Goal: Understand site structure: Understand site structure

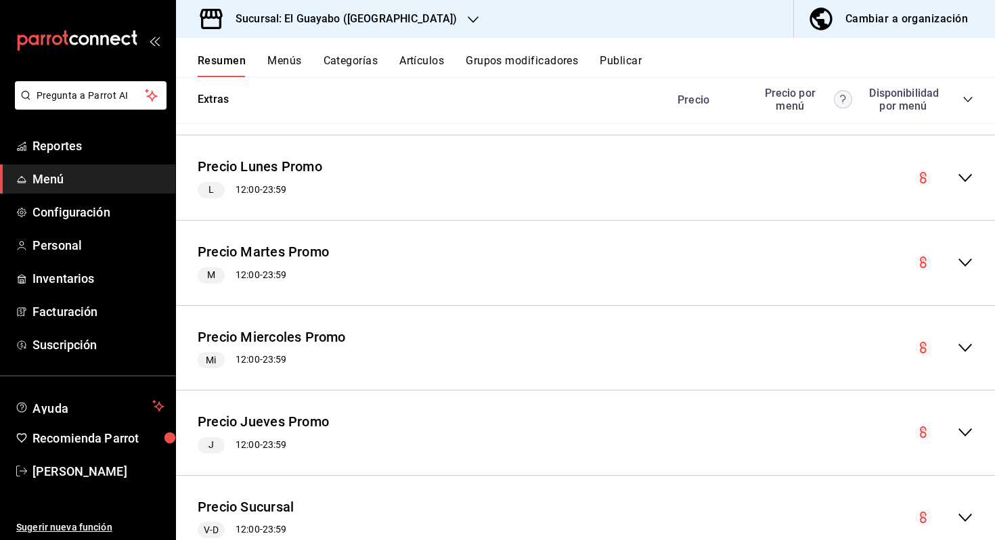
scroll to position [1540, 0]
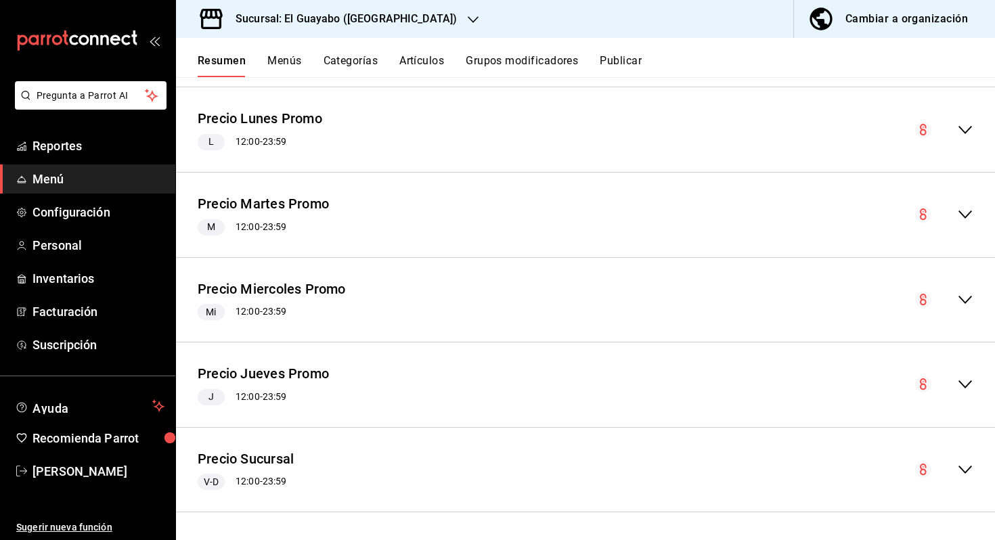
click at [964, 476] on icon "collapse-menu-row" at bounding box center [965, 470] width 16 height 16
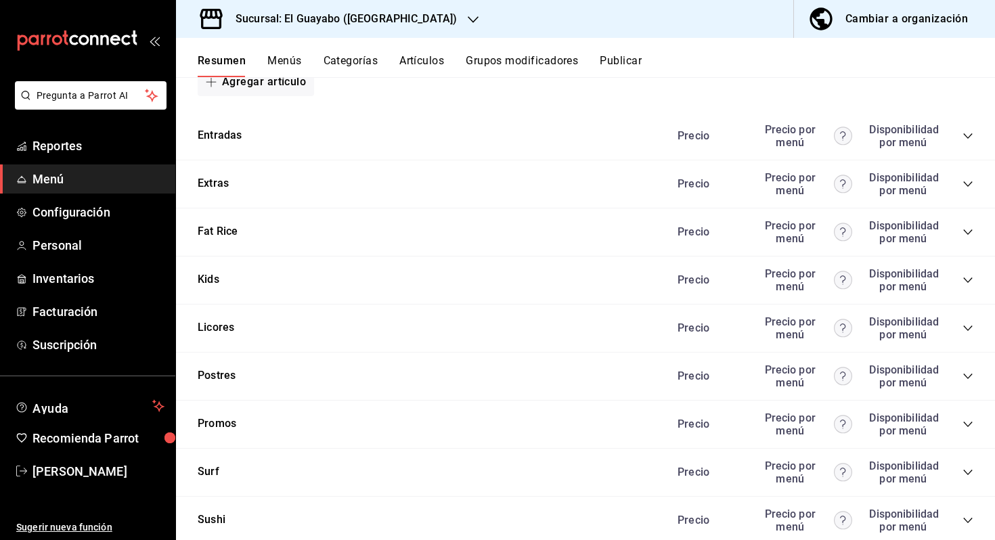
scroll to position [3511, 0]
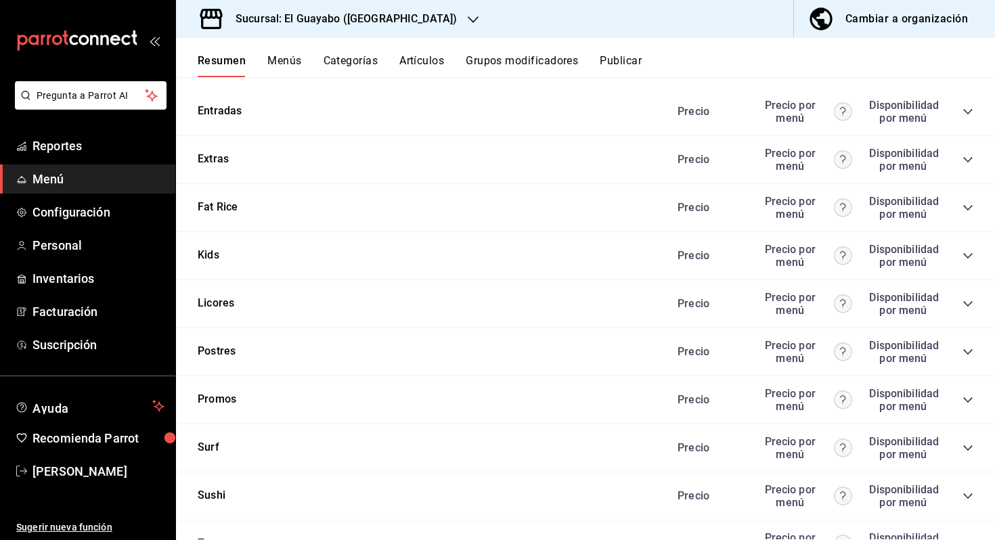
click at [620, 411] on div "Promos Precio Precio por menú Disponibilidad por menú" at bounding box center [585, 400] width 819 height 48
click at [964, 397] on icon "collapse-category-row" at bounding box center [967, 399] width 9 height 5
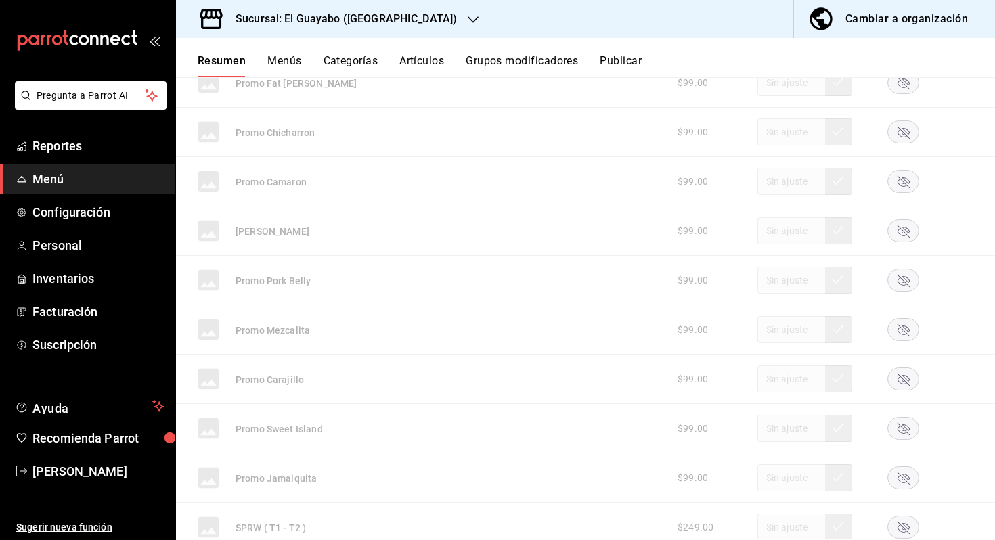
scroll to position [4280, 0]
click at [905, 476] on icon "button" at bounding box center [903, 478] width 12 height 12
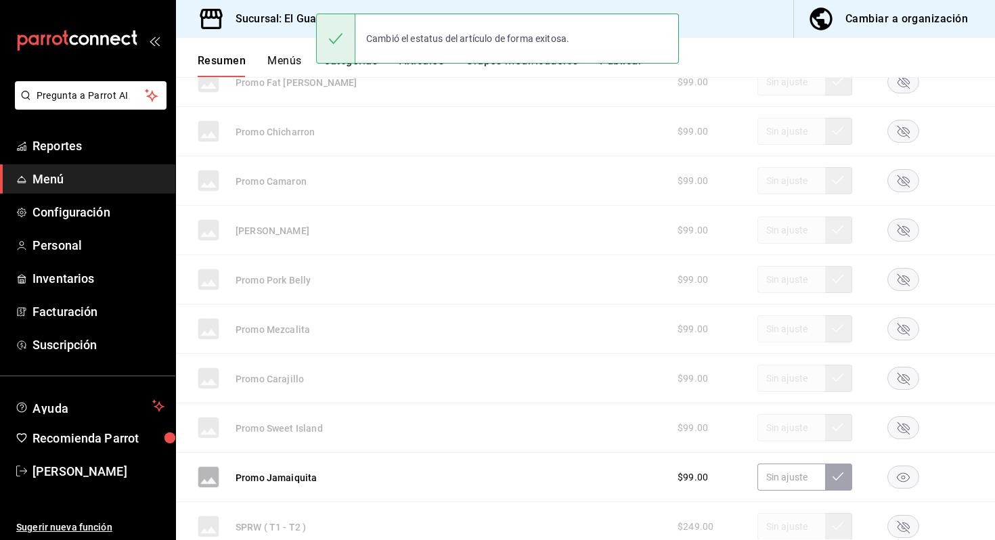
click at [903, 422] on rect "button" at bounding box center [903, 427] width 31 height 22
click at [905, 373] on rect "button" at bounding box center [903, 378] width 31 height 22
click at [904, 333] on rect "button" at bounding box center [903, 328] width 31 height 22
